Goal: Task Accomplishment & Management: Use online tool/utility

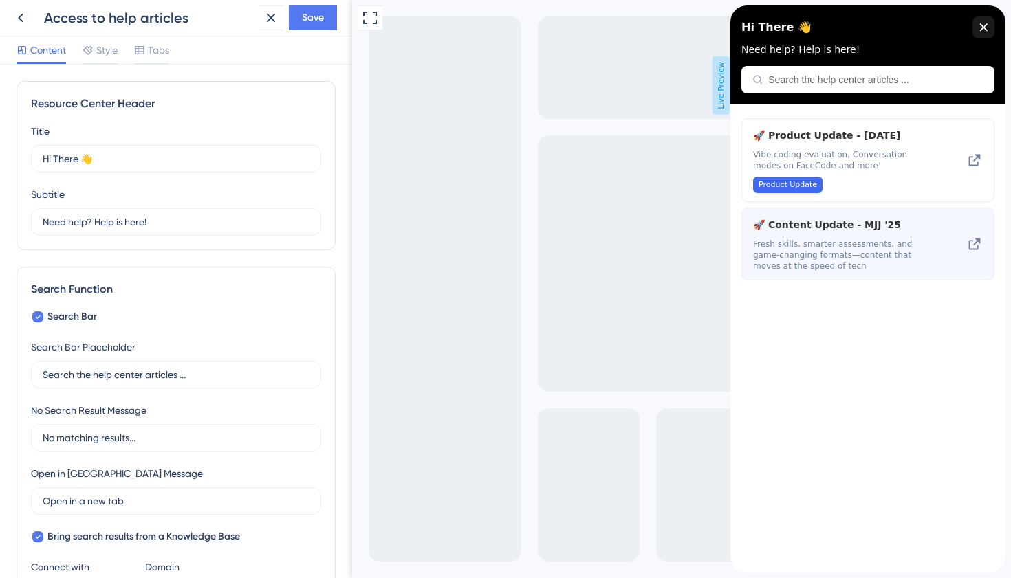
scroll to position [659, 0]
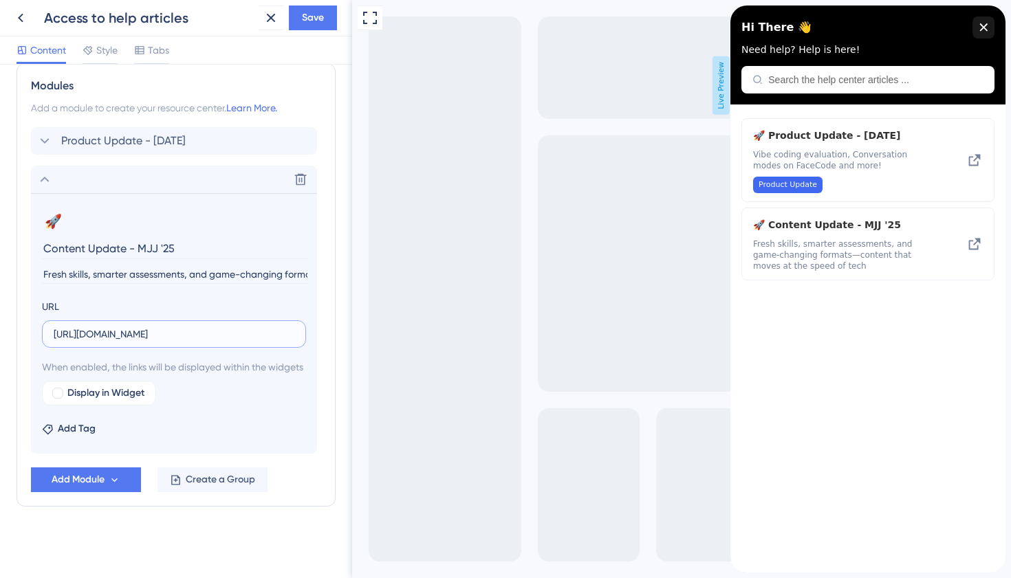
click at [266, 327] on input "[URL][DOMAIN_NAME]" at bounding box center [174, 334] width 241 height 15
click at [274, 265] on input "Fresh skills, smarter assessments, and game-changing formats—content that moves…" at bounding box center [175, 274] width 267 height 19
click at [252, 265] on input "Fresh skills, smarter assessments, and game-changing formats—content that moves…" at bounding box center [175, 274] width 267 height 19
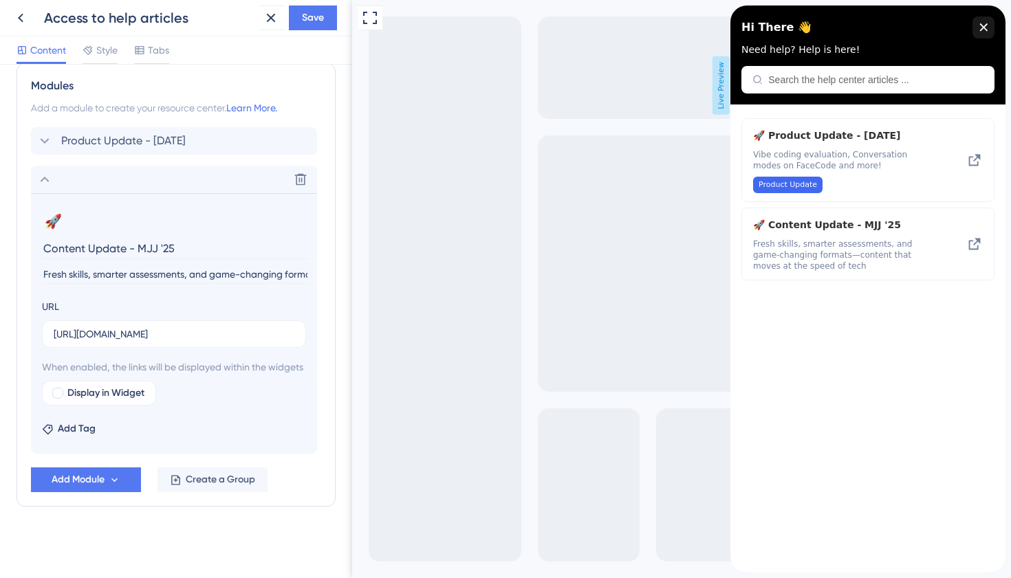
click at [252, 265] on input "Fresh skills, smarter assessments, and game-changing formats—content that moves…" at bounding box center [175, 274] width 267 height 19
click at [184, 265] on input "Fresh skills, smarter assessments, and game-changing formats—content that moves…" at bounding box center [175, 274] width 267 height 19
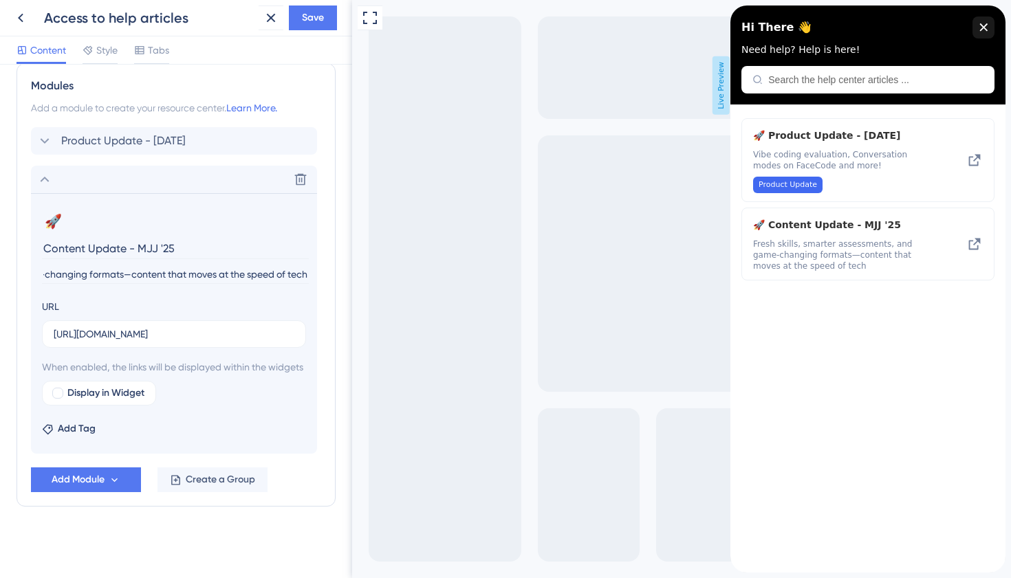
click at [184, 265] on input "Fresh skills, smarter assessments, and game-changing formats—content that moves…" at bounding box center [175, 274] width 267 height 19
type input "Fresh skills, smarter assessments, and game-changing formats—content that moves…"
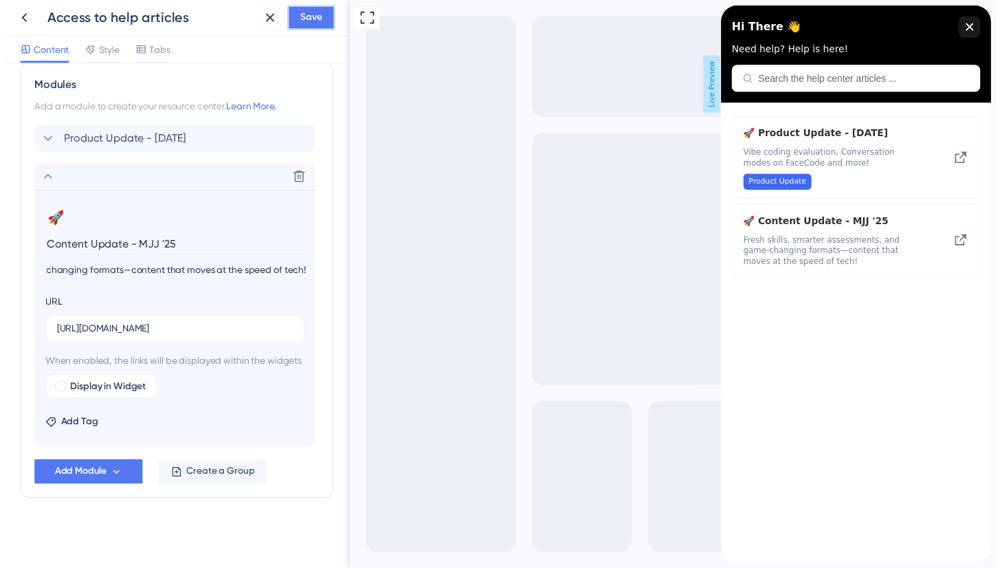
scroll to position [0, 0]
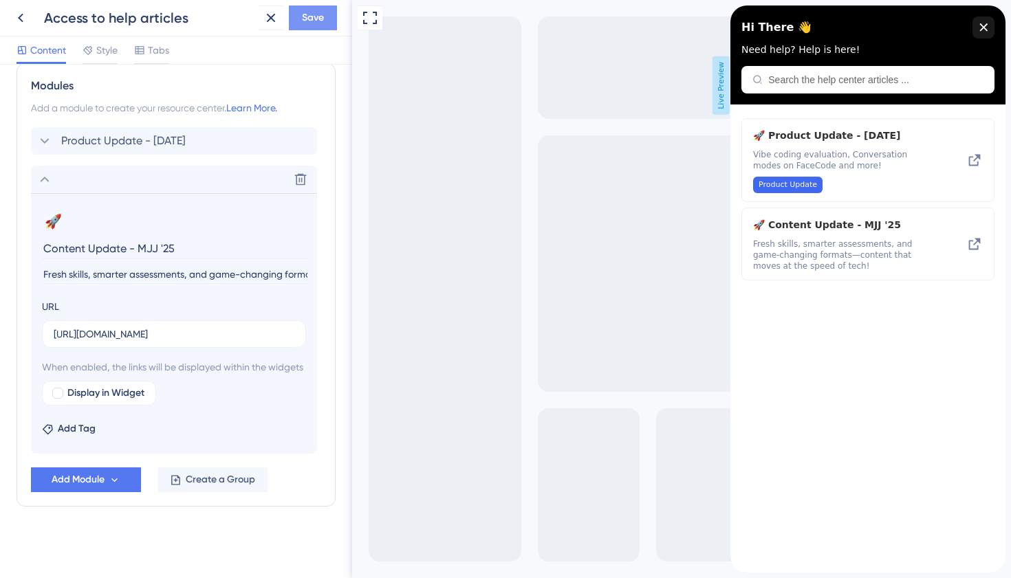
click at [314, 17] on span "Save" at bounding box center [313, 18] width 22 height 17
click at [270, 24] on icon at bounding box center [271, 18] width 17 height 17
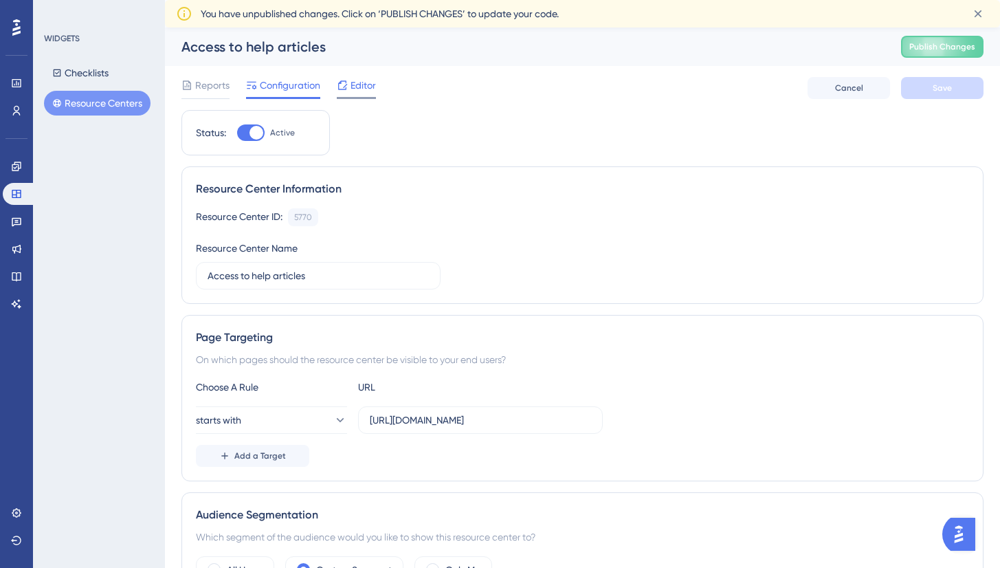
click at [361, 86] on span "Editor" at bounding box center [363, 85] width 25 height 17
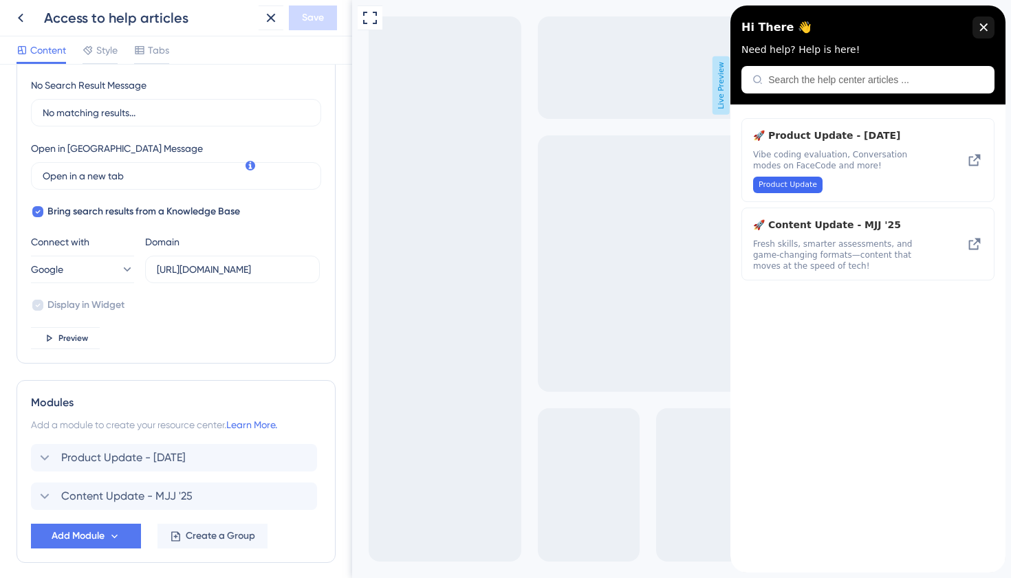
scroll to position [382, 0]
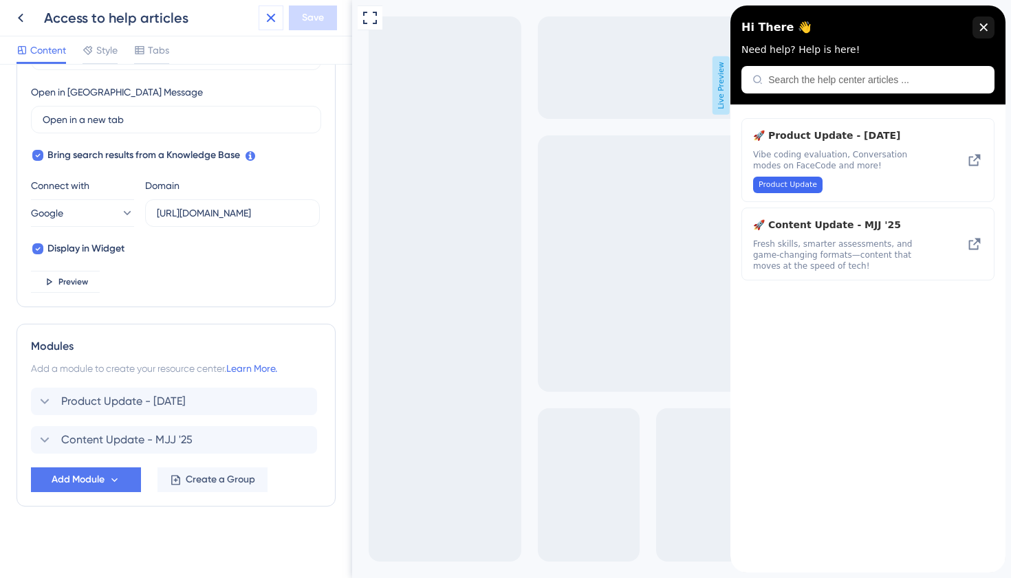
click at [270, 23] on icon at bounding box center [271, 18] width 17 height 17
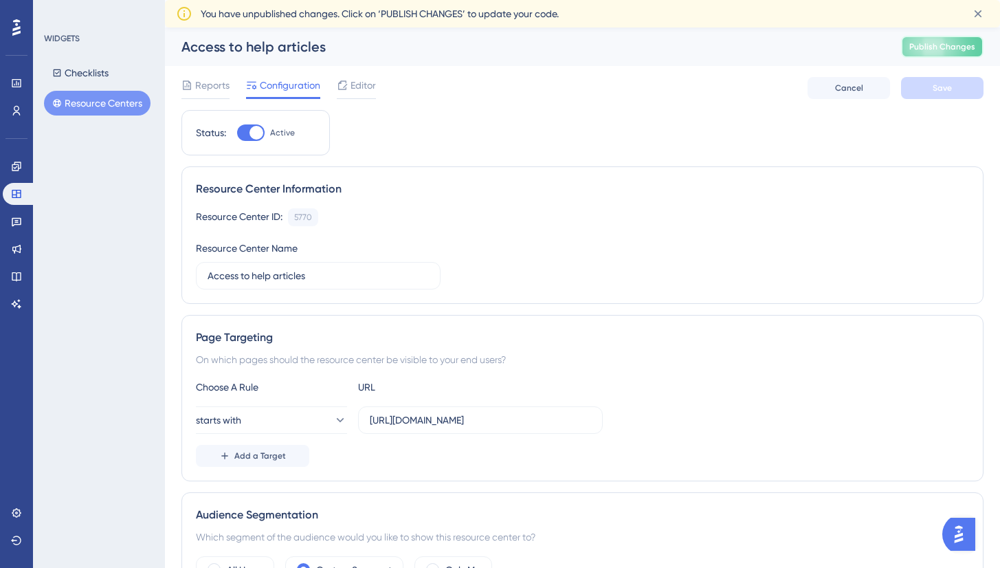
click at [970, 46] on button "Publish Changes" at bounding box center [942, 47] width 83 height 22
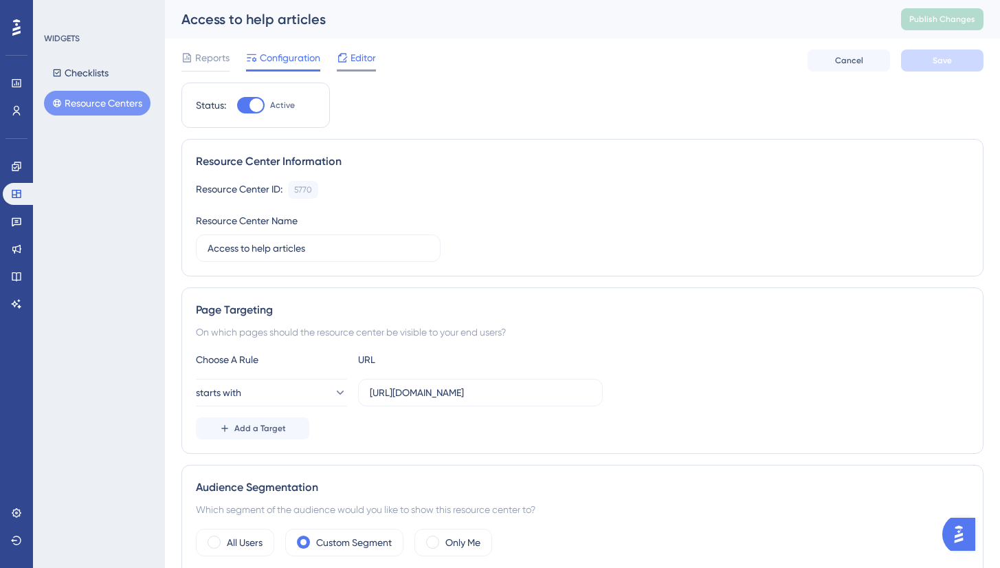
click at [362, 56] on span "Editor" at bounding box center [363, 58] width 25 height 17
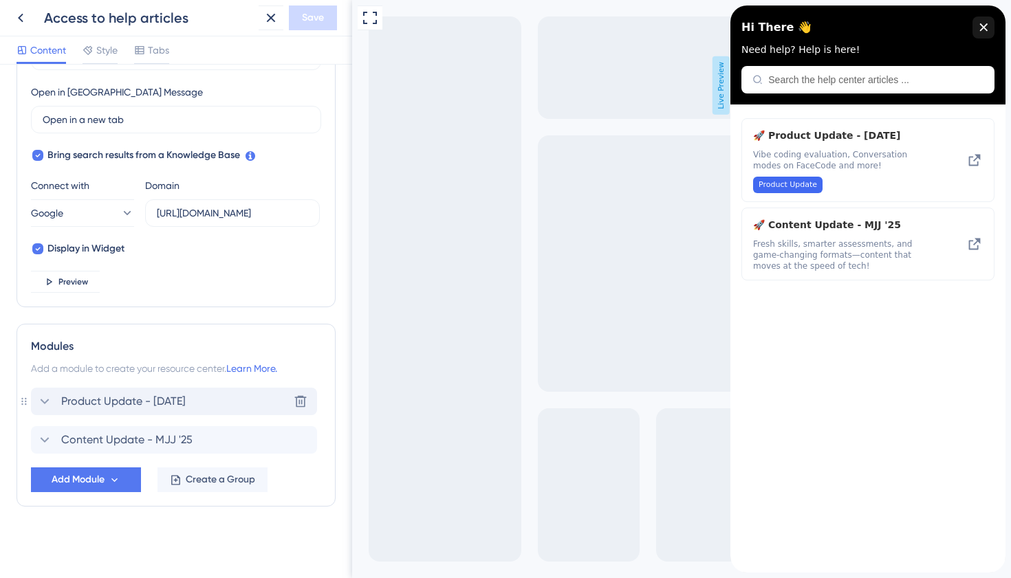
click at [94, 405] on span "Product Update - [DATE]" at bounding box center [123, 401] width 124 height 17
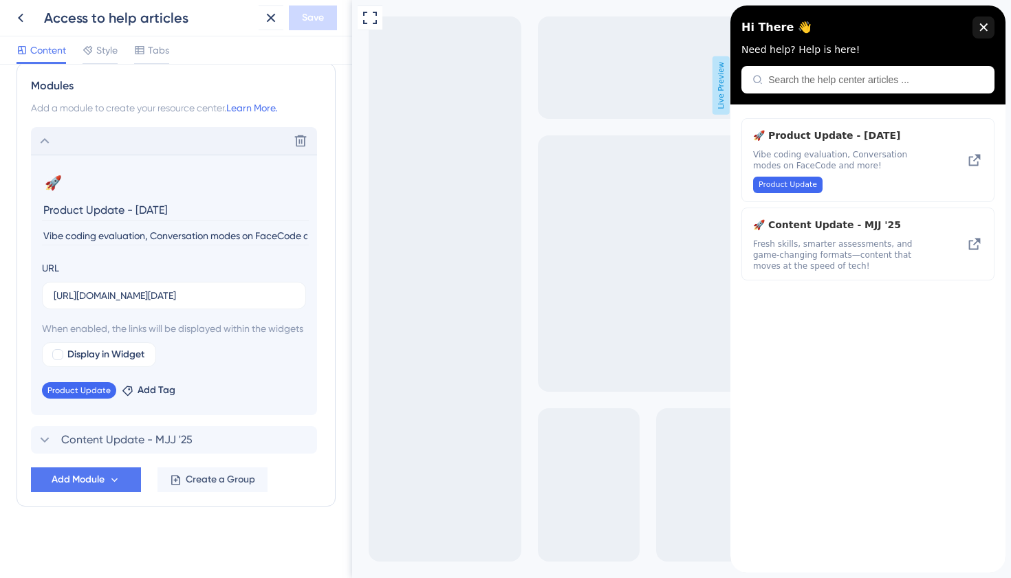
scroll to position [659, 0]
click at [108, 437] on span "Content Update - MJJ '25" at bounding box center [126, 440] width 131 height 17
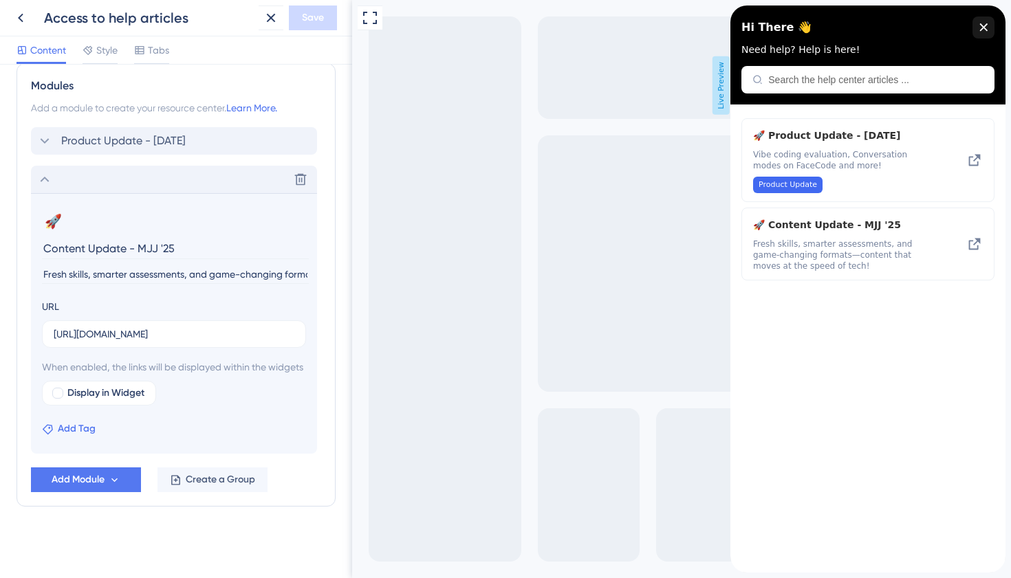
click at [83, 435] on span "Add Tag" at bounding box center [77, 429] width 38 height 17
type input "Content Update"
